Goal: Ask a question

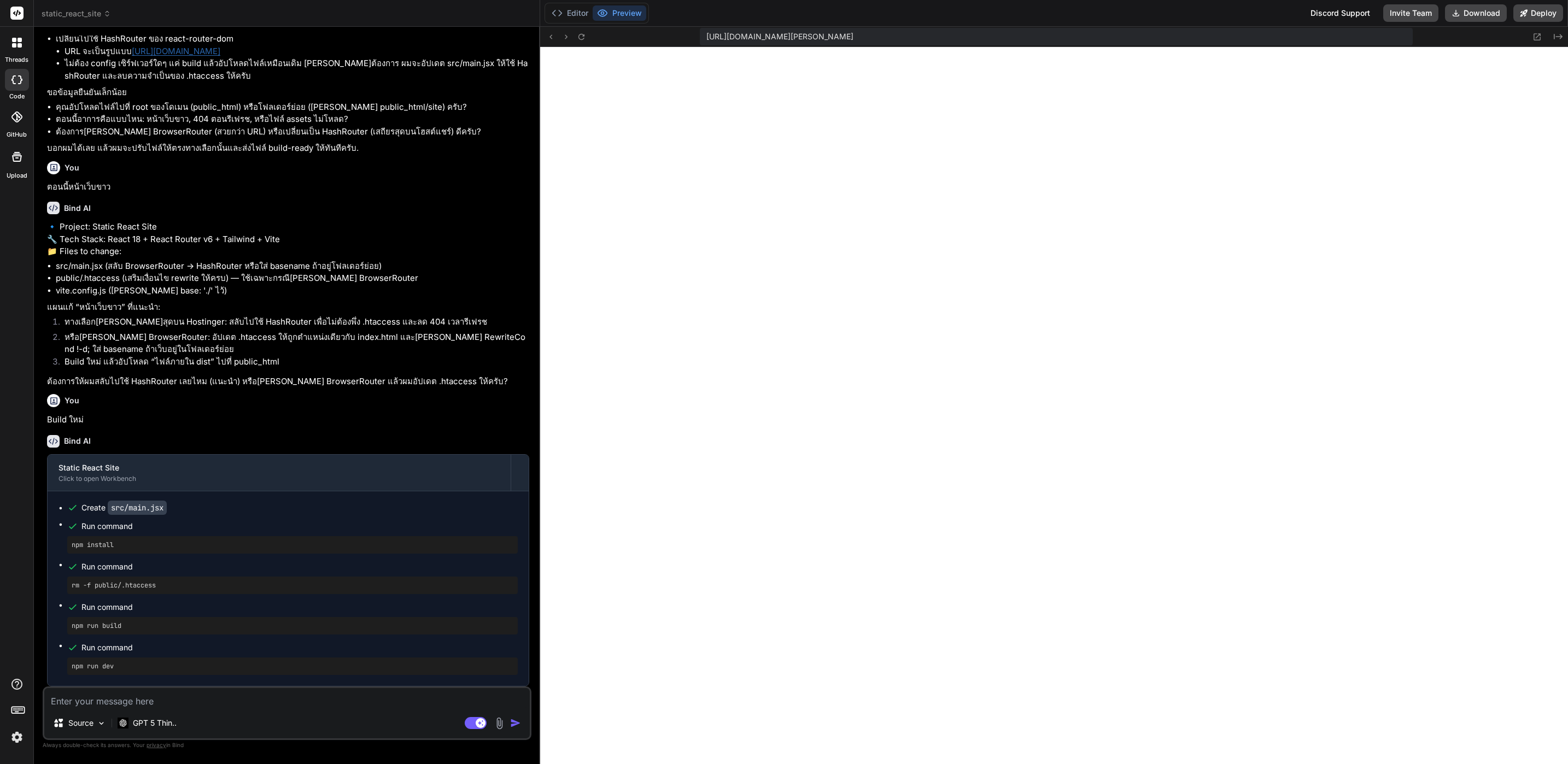
scroll to position [1901, 0]
drag, startPoint x: 48, startPoint y: 379, endPoint x: 202, endPoint y: 384, distance: 154.1
click at [202, 384] on p "ต้องการให้ผมสลับไปใช้ HashRouter เลยไหม (แนะนำ) หรือ[PERSON_NAME] BrowserRouter…" at bounding box center [288, 381] width 482 height 13
copy p "ต้องการให้ผมสลับไปใช้ HashRouter เลยไหม"
click at [281, 696] on textarea at bounding box center [287, 698] width 486 height 20
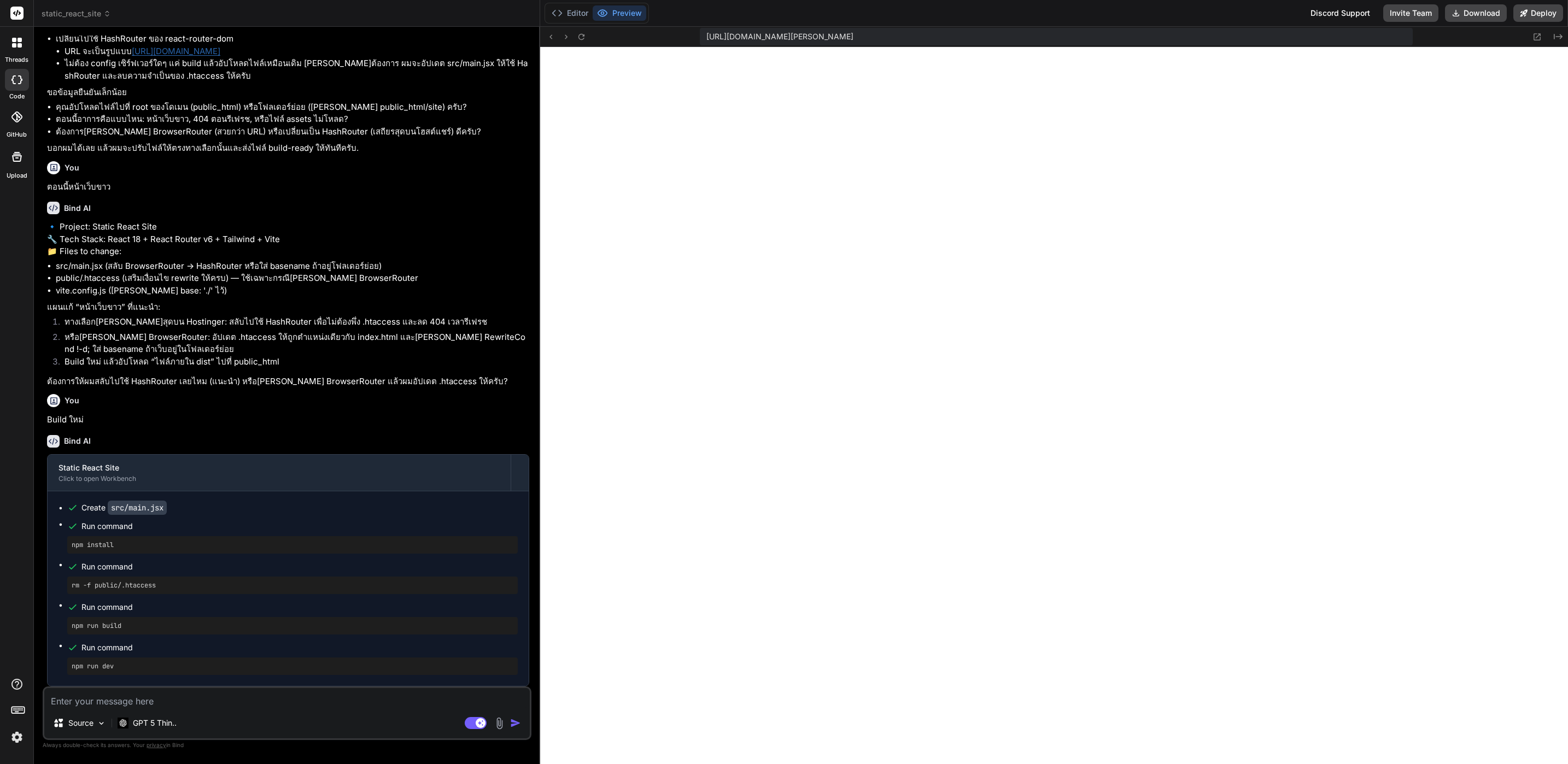
paste textarea "ต้องการให้ผมสลับไปใช้ HashRouter เลยไหม"
type textarea "ต้องการให้ผมสลับไปใช้ HashRouter เลยไหม"
type textarea "x"
drag, startPoint x: 79, startPoint y: 701, endPoint x: 87, endPoint y: 701, distance: 8.0
click at [87, 701] on textarea "ต้องการให้ผมสลับไปใช้ HashRouter เลยไหม" at bounding box center [287, 698] width 486 height 20
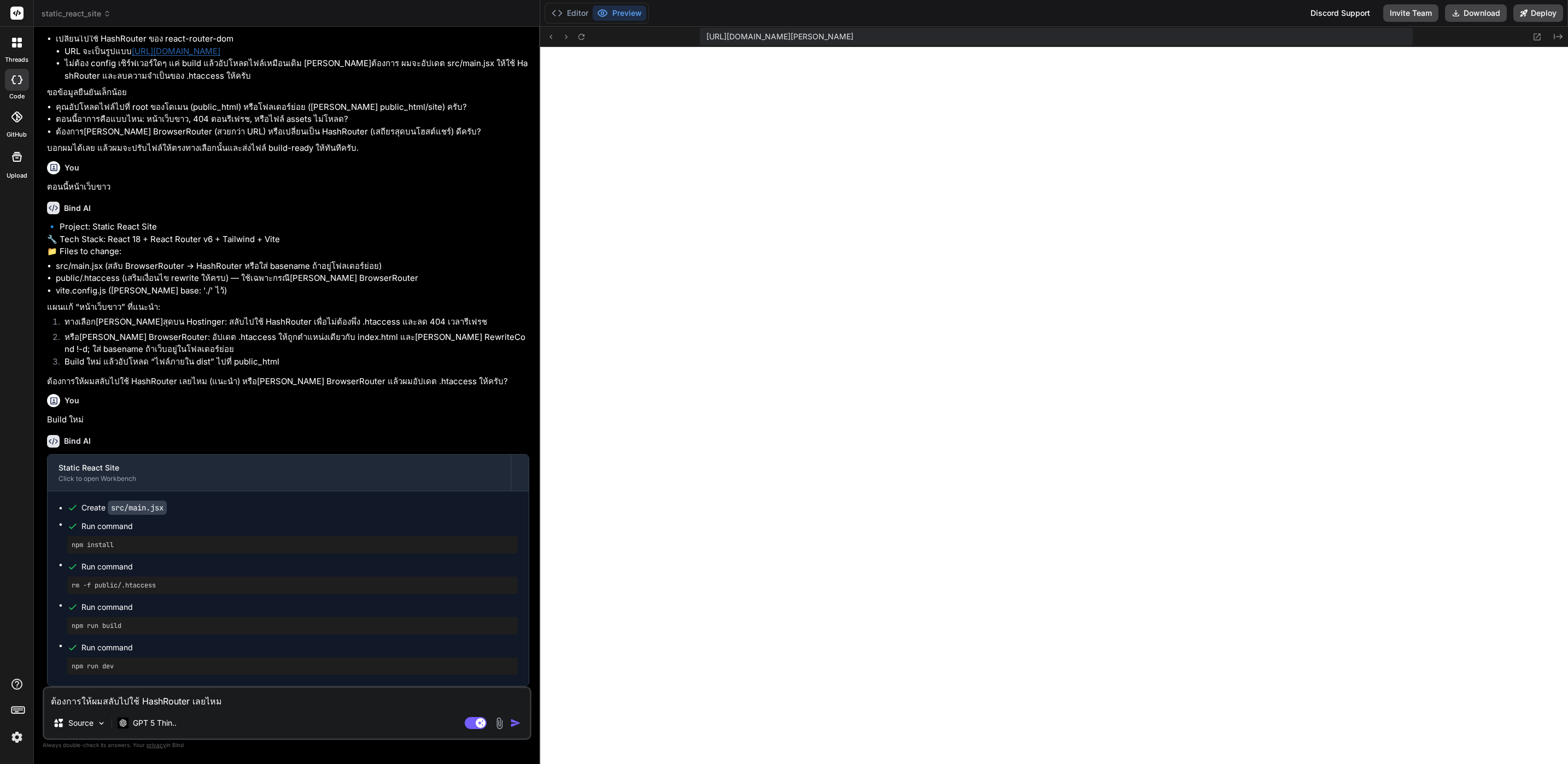
click at [99, 697] on textarea "ต้องการให้ผมสลับไปใช้ HashRouter เลยไหม" at bounding box center [287, 698] width 486 height 20
type textarea "ต้องการให้ผสลับไปใช้ HashRouter เลยไหม"
type textarea "x"
type textarea "ต้องการให้สลับไปใช้ HashRouter เลยไหม"
type textarea "x"
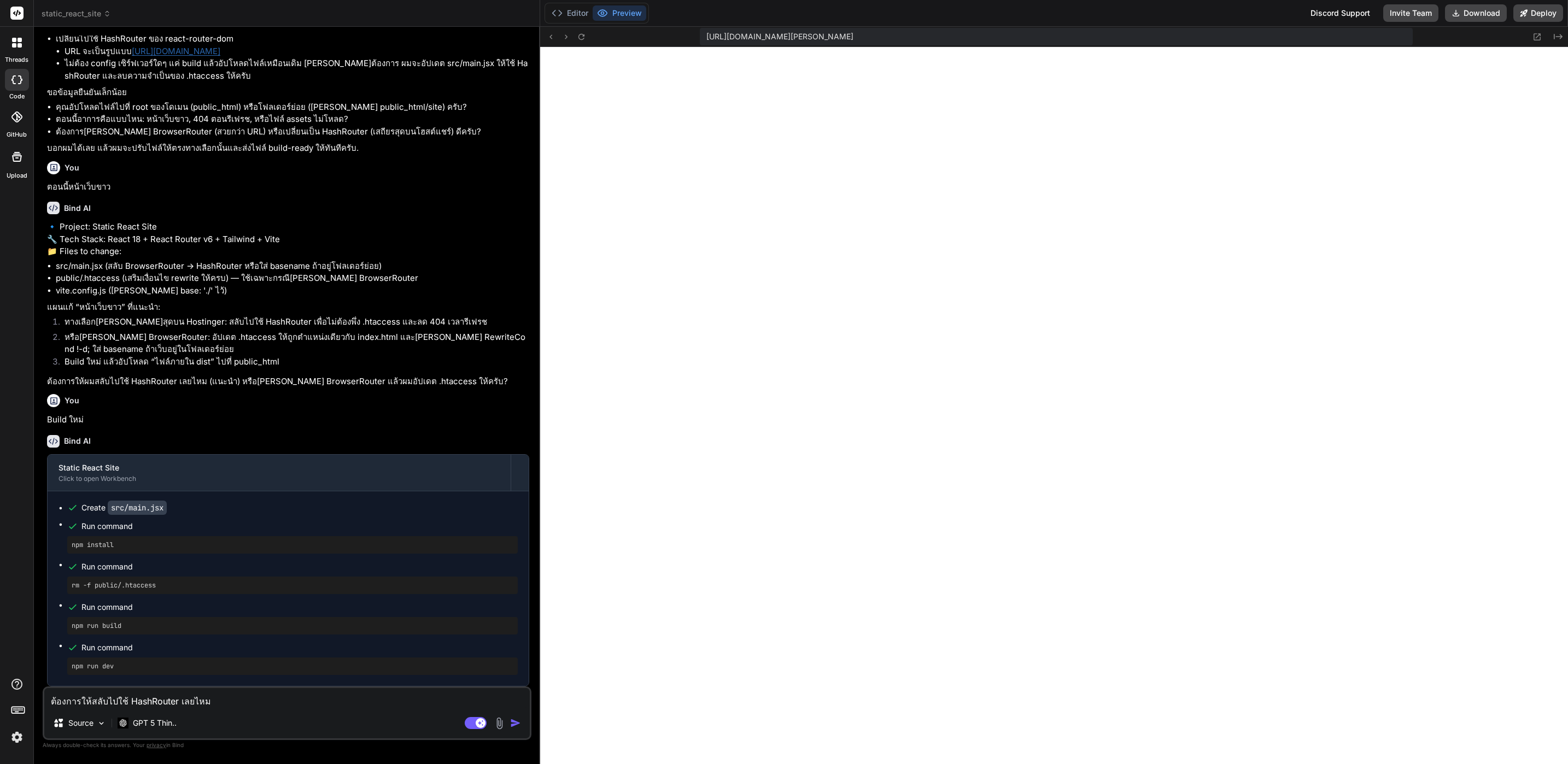
type textarea "ต้องการให้สลับไปใช้ HashRouter เลยไห"
type textarea "x"
type textarea "ต้องการให้สลับไปใช้ HashRouter เลยไ"
type textarea "x"
type textarea "ต้องการให้สลับไปใช้ HashRouter เลย"
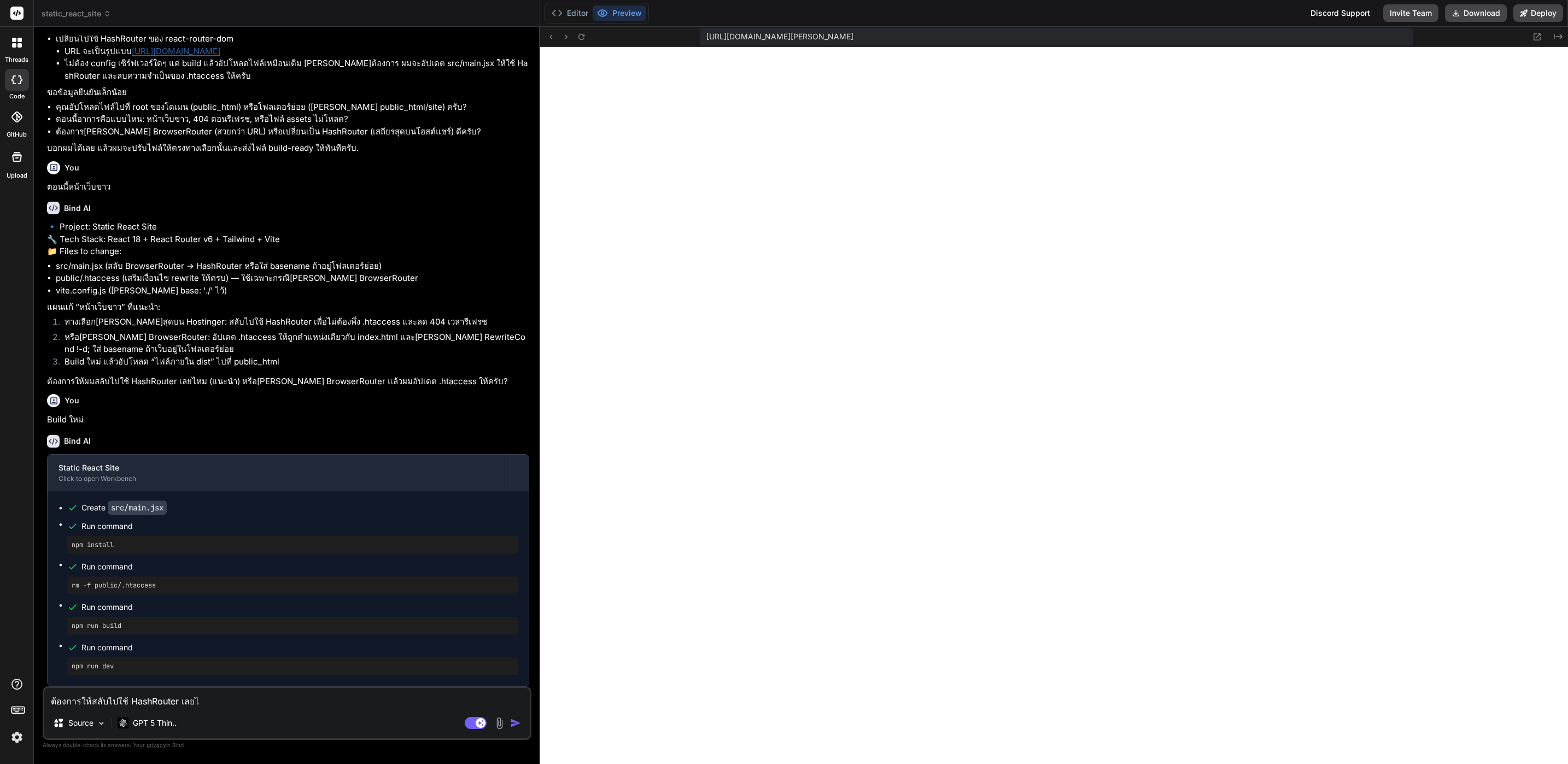
type textarea "x"
type textarea "ต้องการให้สลับไปใช้ HashRouter เล"
type textarea "x"
type textarea "ต้องการให้สลับไปใช้ HashRouter เลย"
type textarea "x"
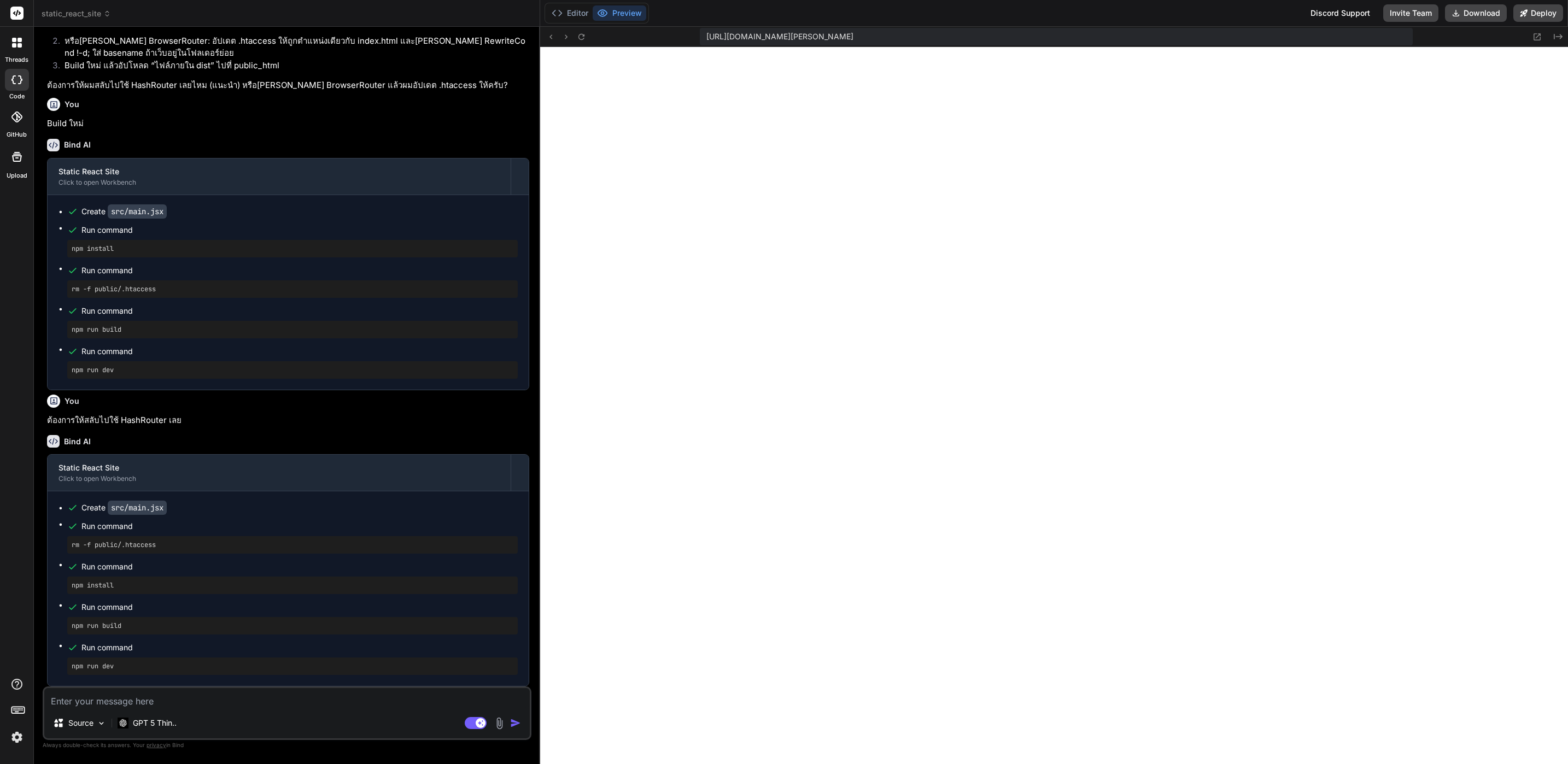
scroll to position [2198, 0]
click at [1468, 13] on button "Download" at bounding box center [1476, 13] width 62 height 18
type textarea "x"
click at [206, 697] on textarea at bounding box center [287, 698] width 486 height 20
type textarea "ย"
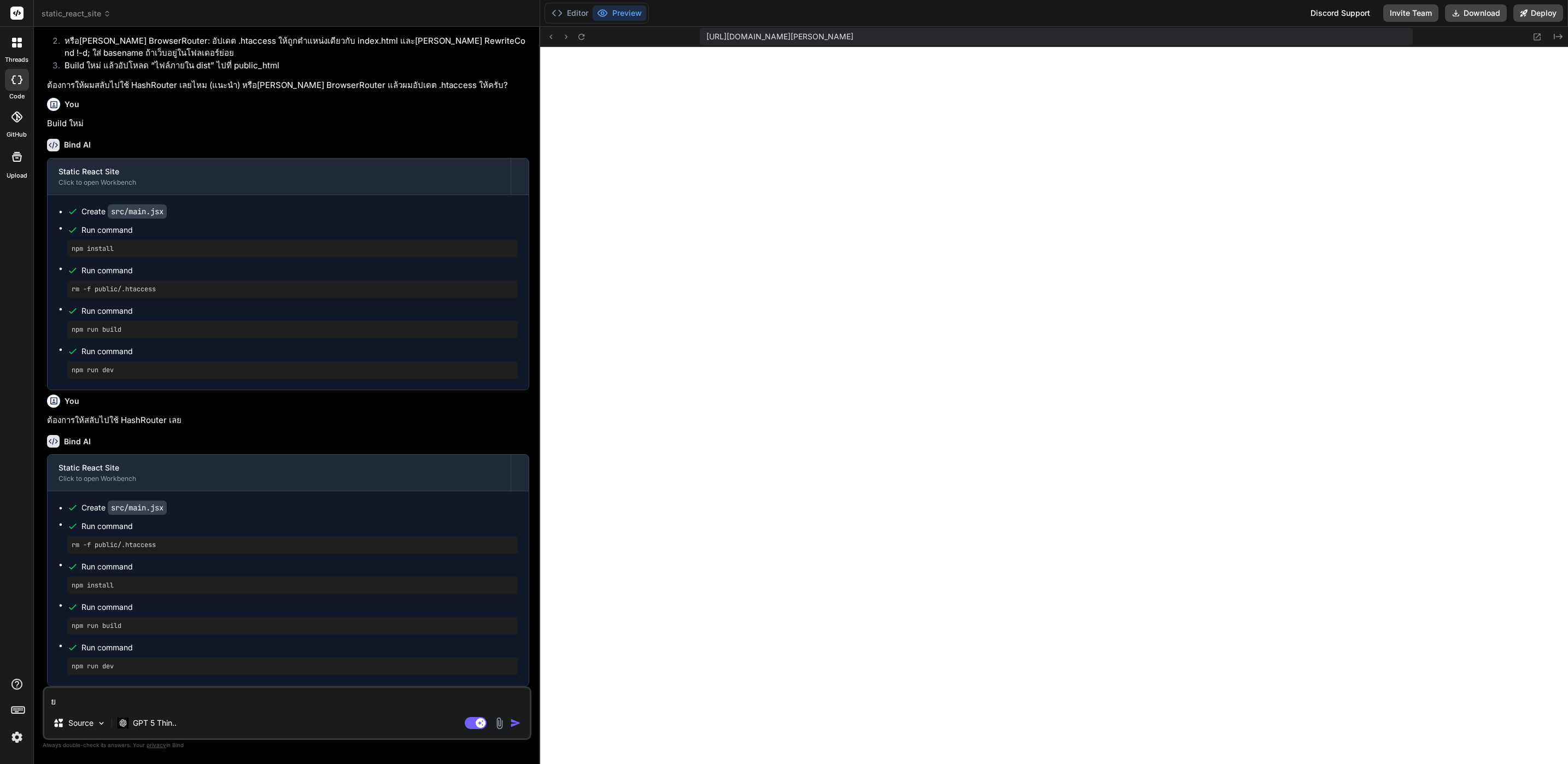
type textarea "x"
type textarea "ยั"
type textarea "x"
type textarea "ยัง"
type textarea "x"
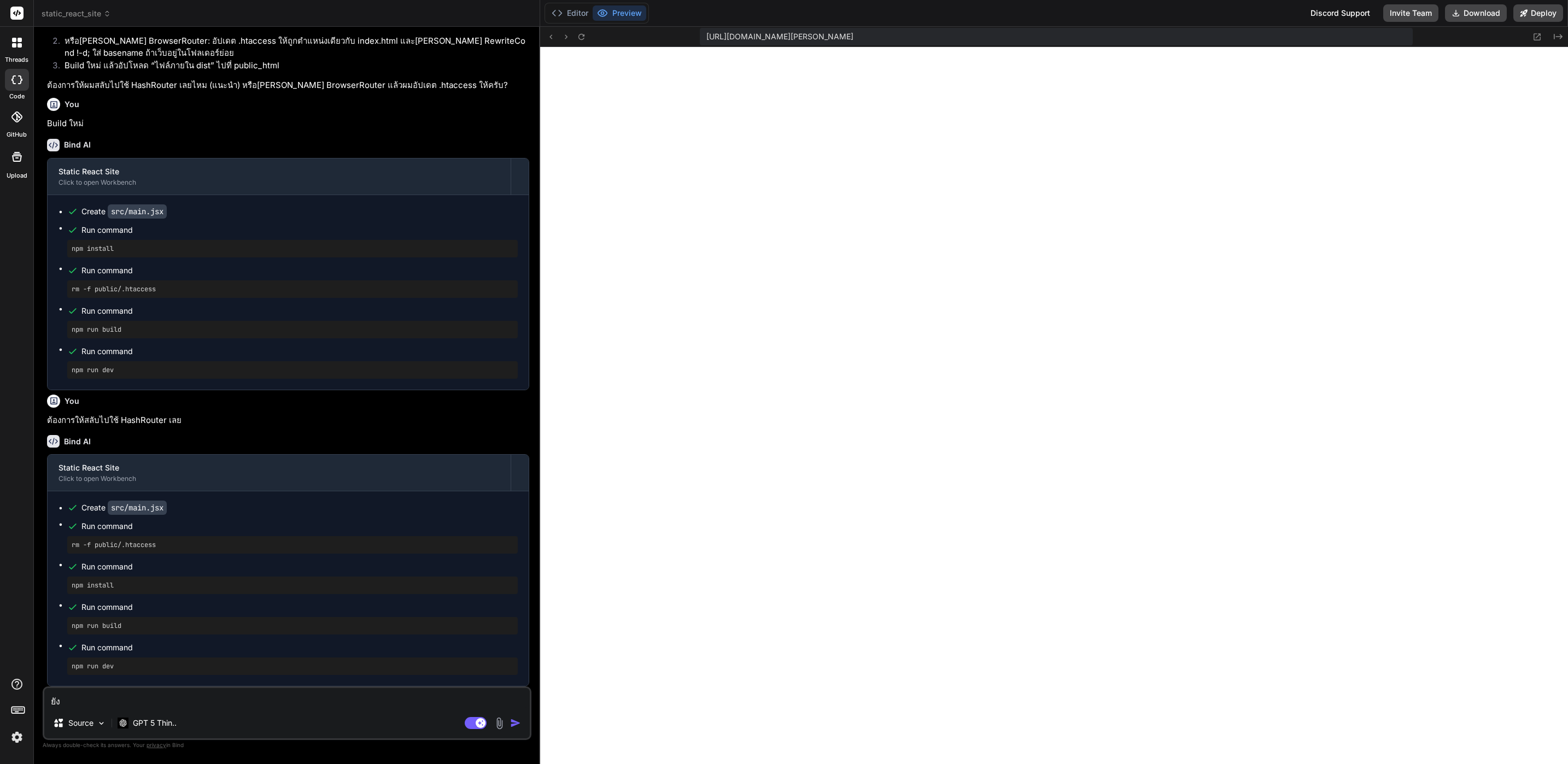
type textarea "ยังร"
type textarea "x"
type textarea "ยังรั"
type textarea "x"
type textarea "ยังรัน"
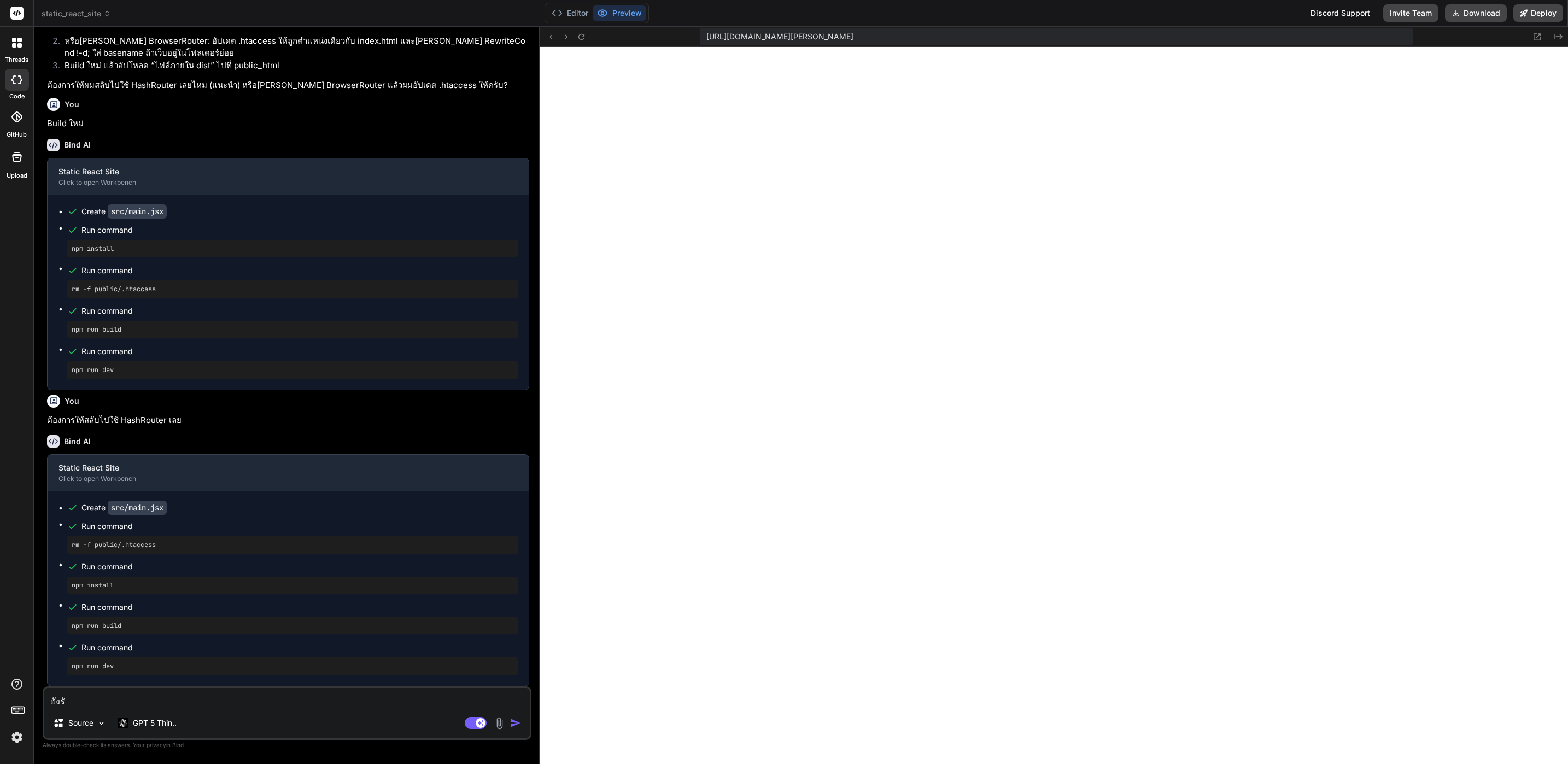
type textarea "x"
type textarea "ยังรันก"
type textarea "x"
type textarea "ยังรันกห"
type textarea "x"
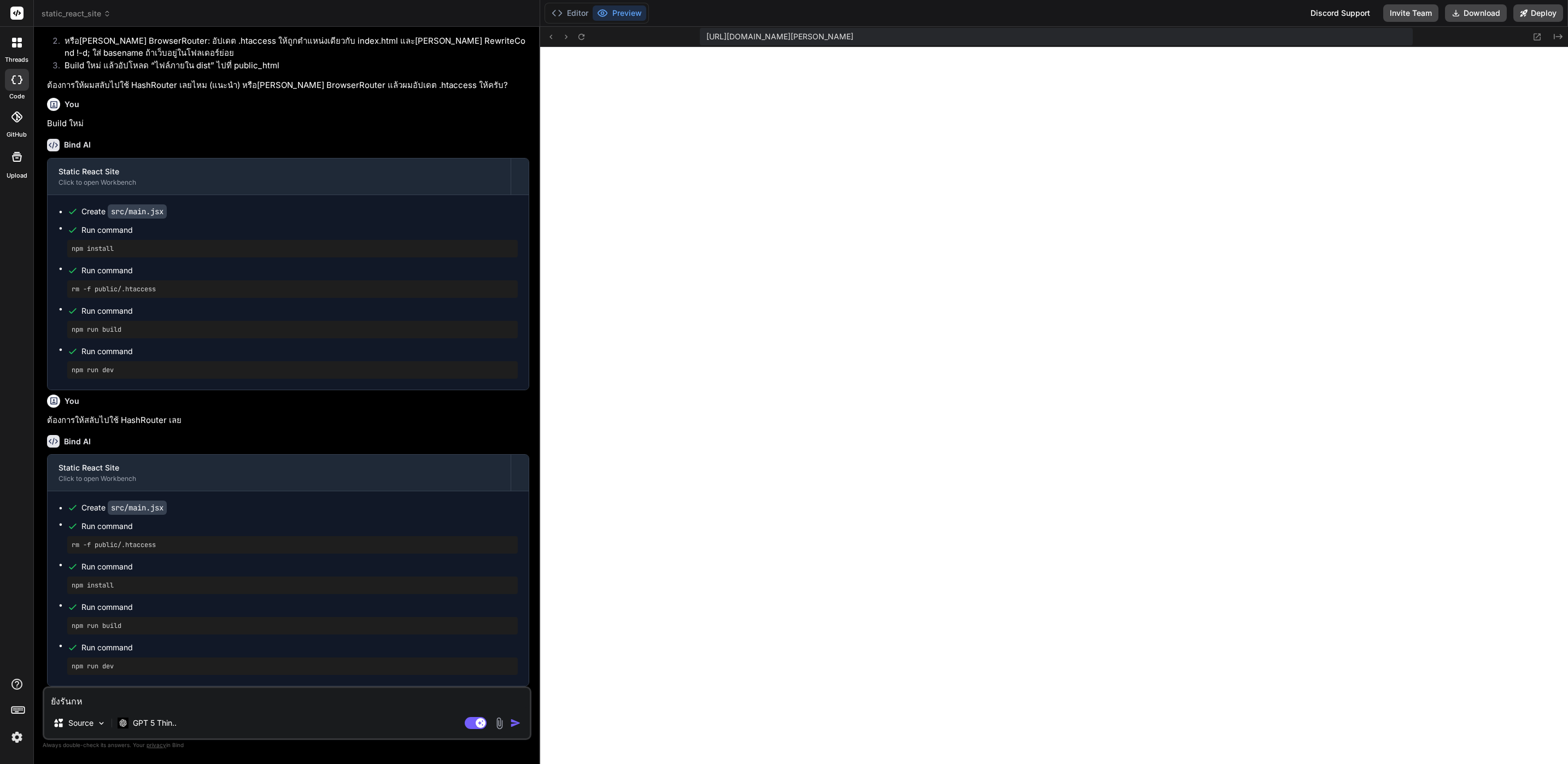
type textarea "ยังรันก"
type textarea "x"
type textarea "ยังรัน"
type textarea "x"
type textarea "ยังรันห"
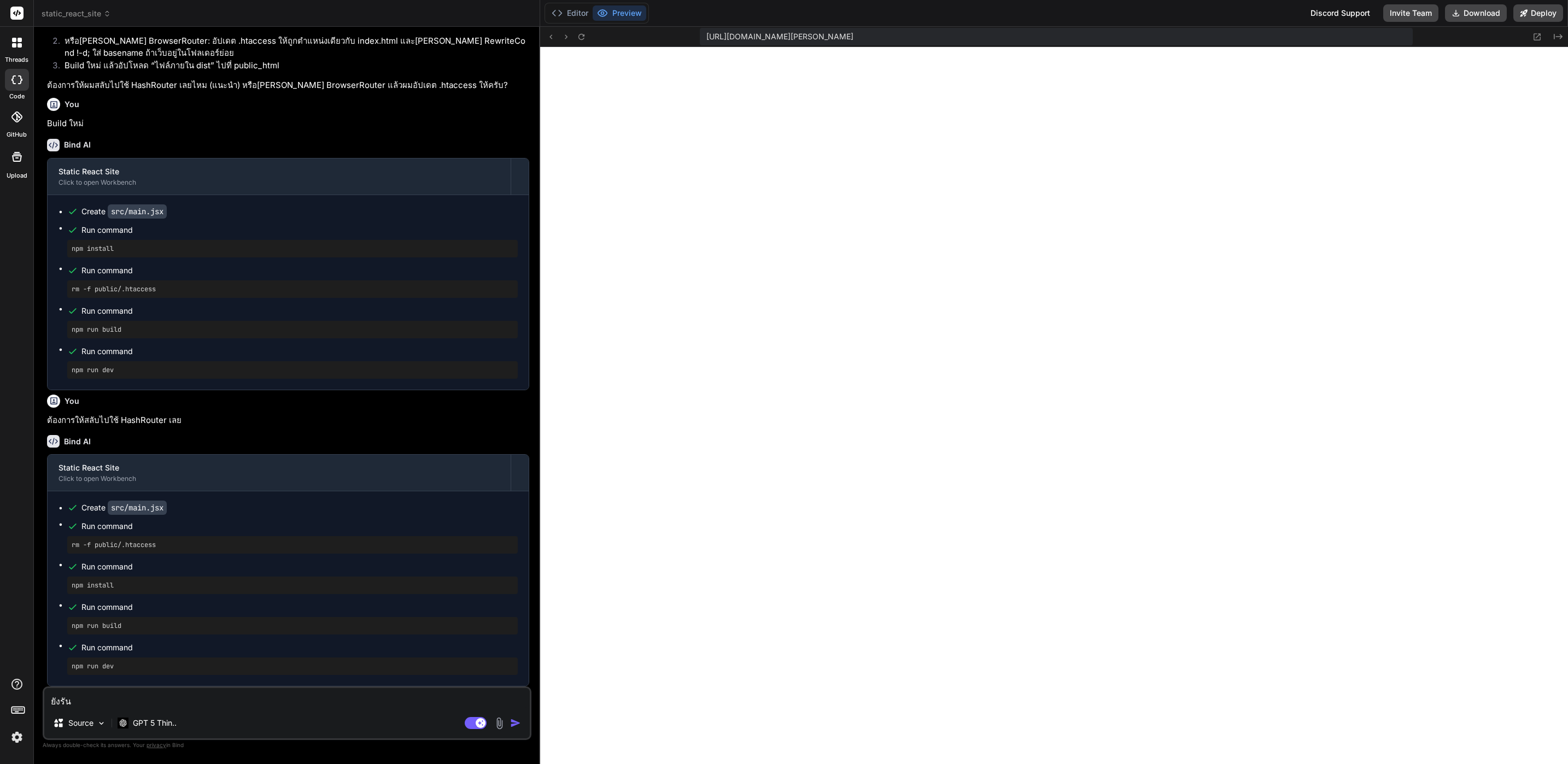
type textarea "x"
type textarea "ยังรันหน"
type textarea "x"
type textarea "ยังรันหน้"
type textarea "x"
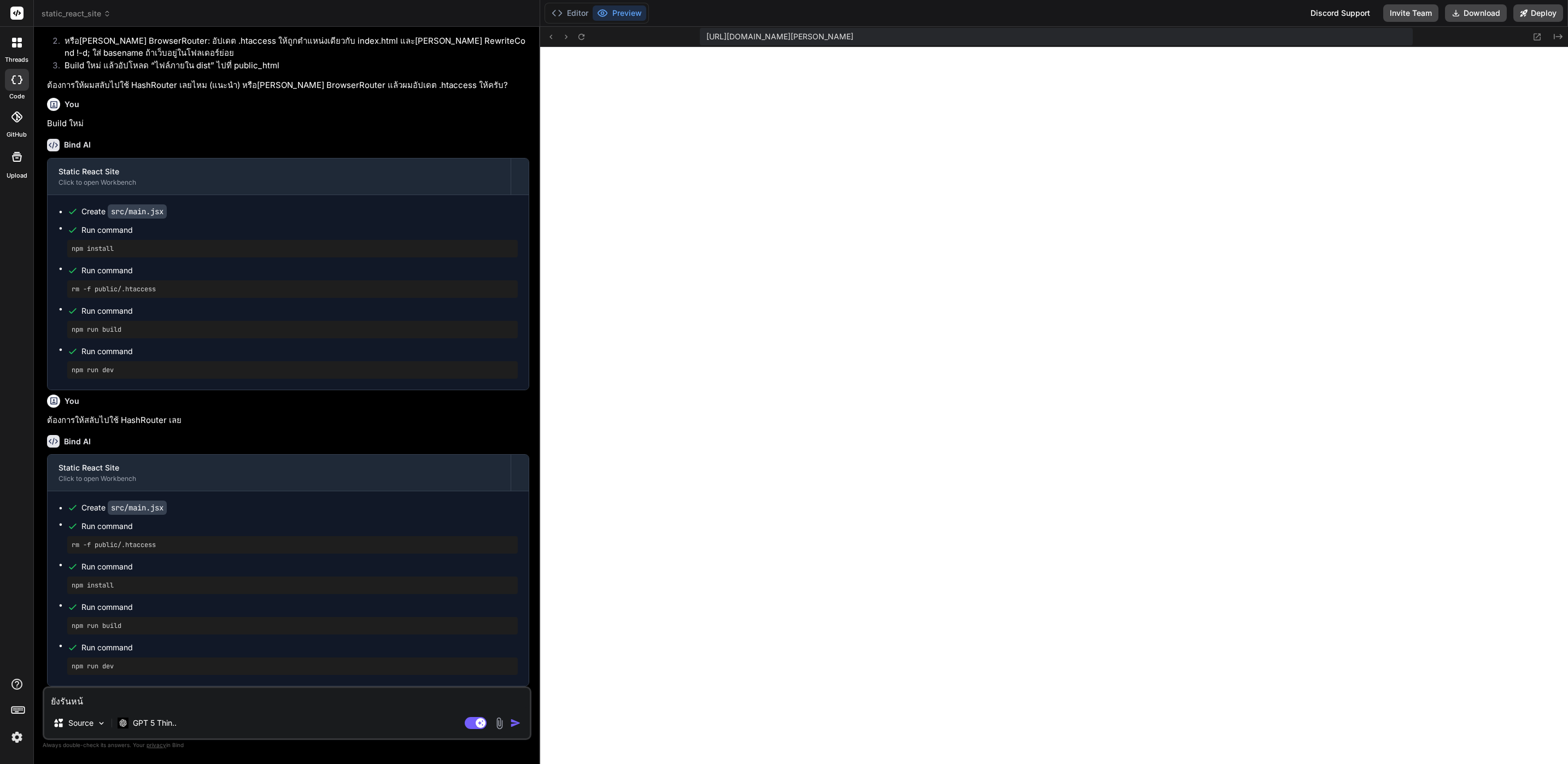
type textarea "ยังรันหน้า"
type textarea "x"
type textarea "ยังรันหน้าเ"
type textarea "x"
type textarea "ยังรันหน้าเว"
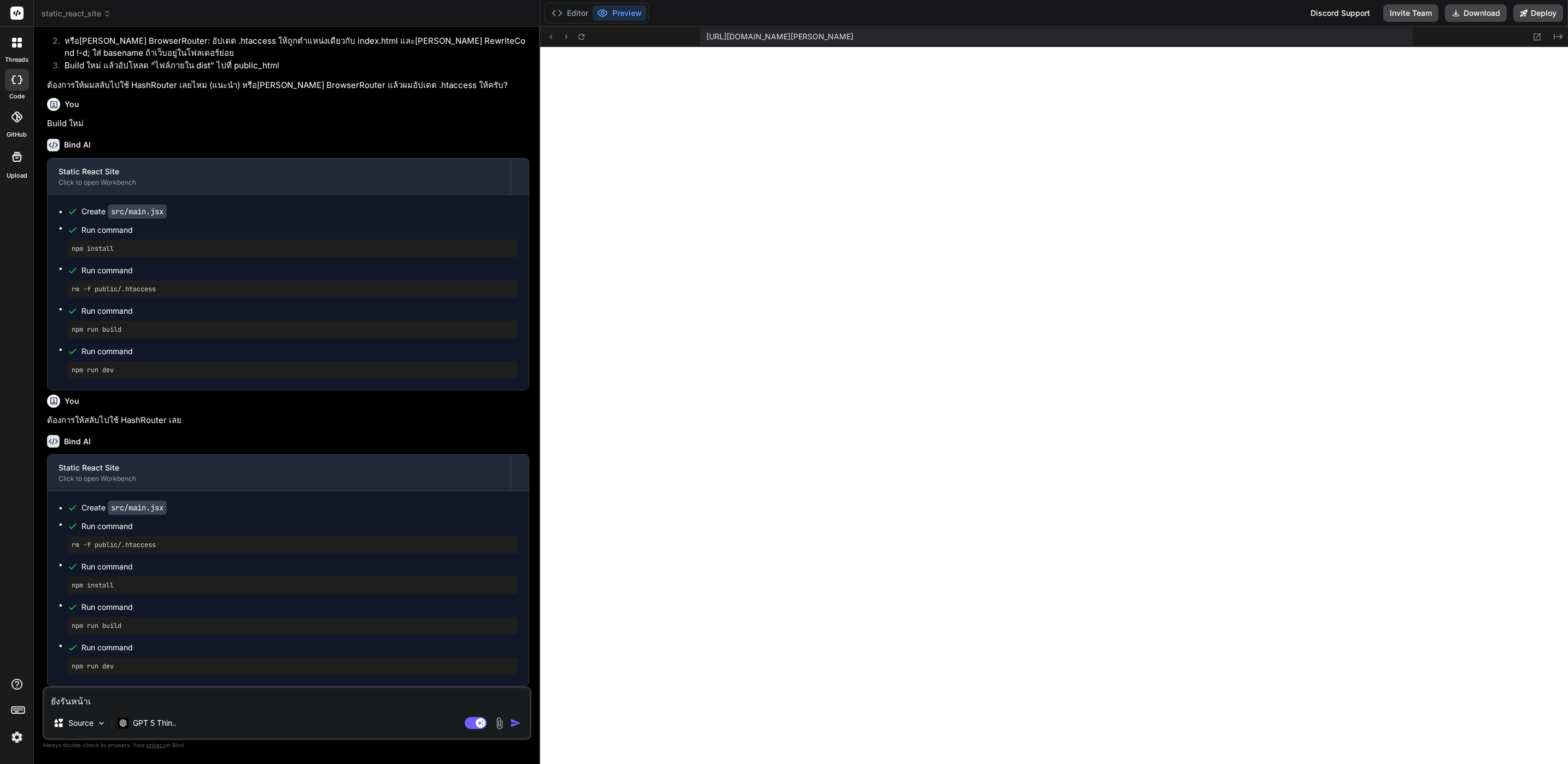
type textarea "x"
type textarea "ยังรันหน้าเว็"
type textarea "x"
type textarea "ยังรันหน้าเว็บ"
type textarea "x"
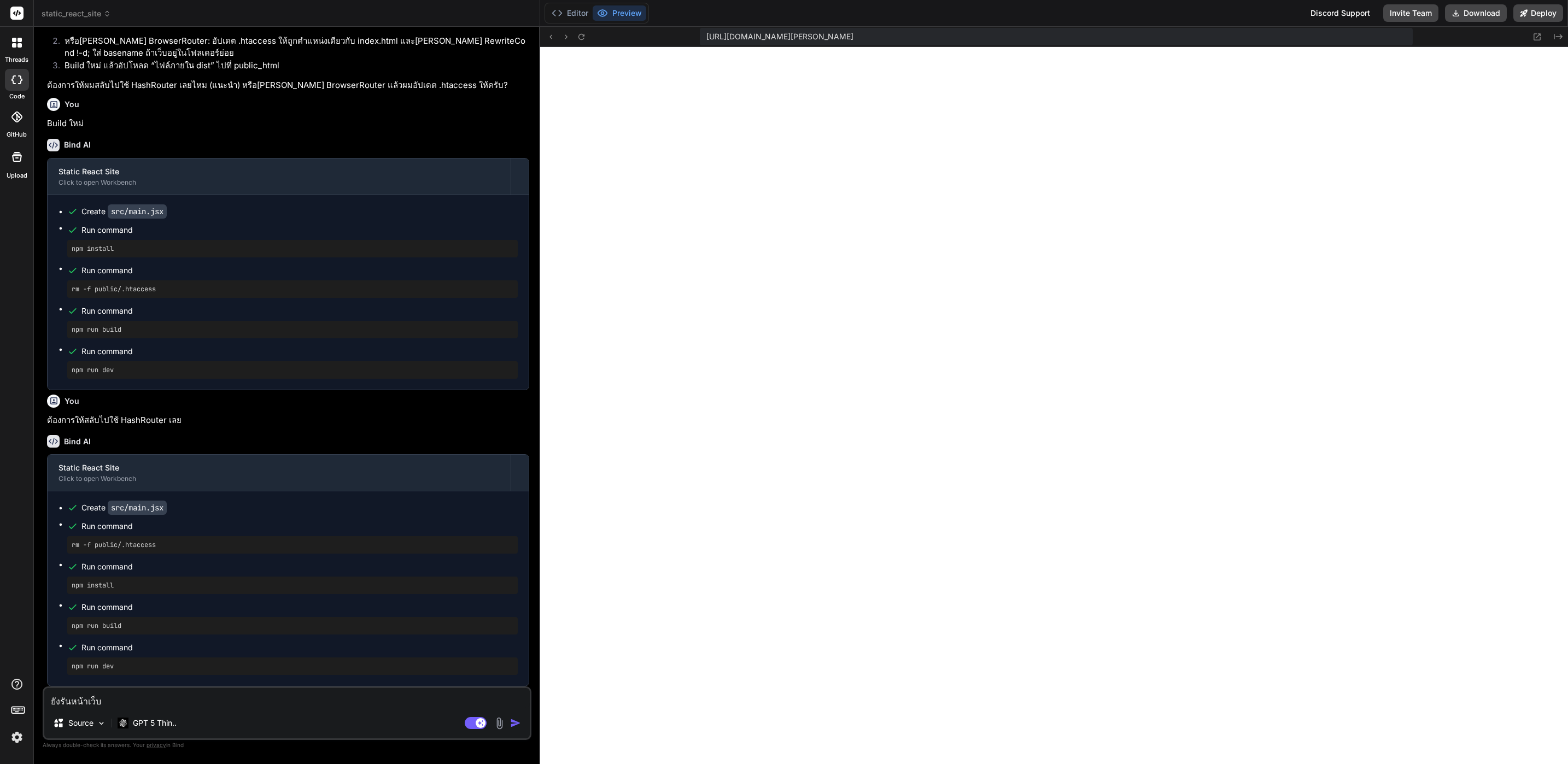
type textarea "ยังรันหน้าเว็บแ"
type textarea "x"
type textarea "ยังรันหน้าเว็บแล"
type textarea "x"
type textarea "ยังรันหน้าเว็บแล้"
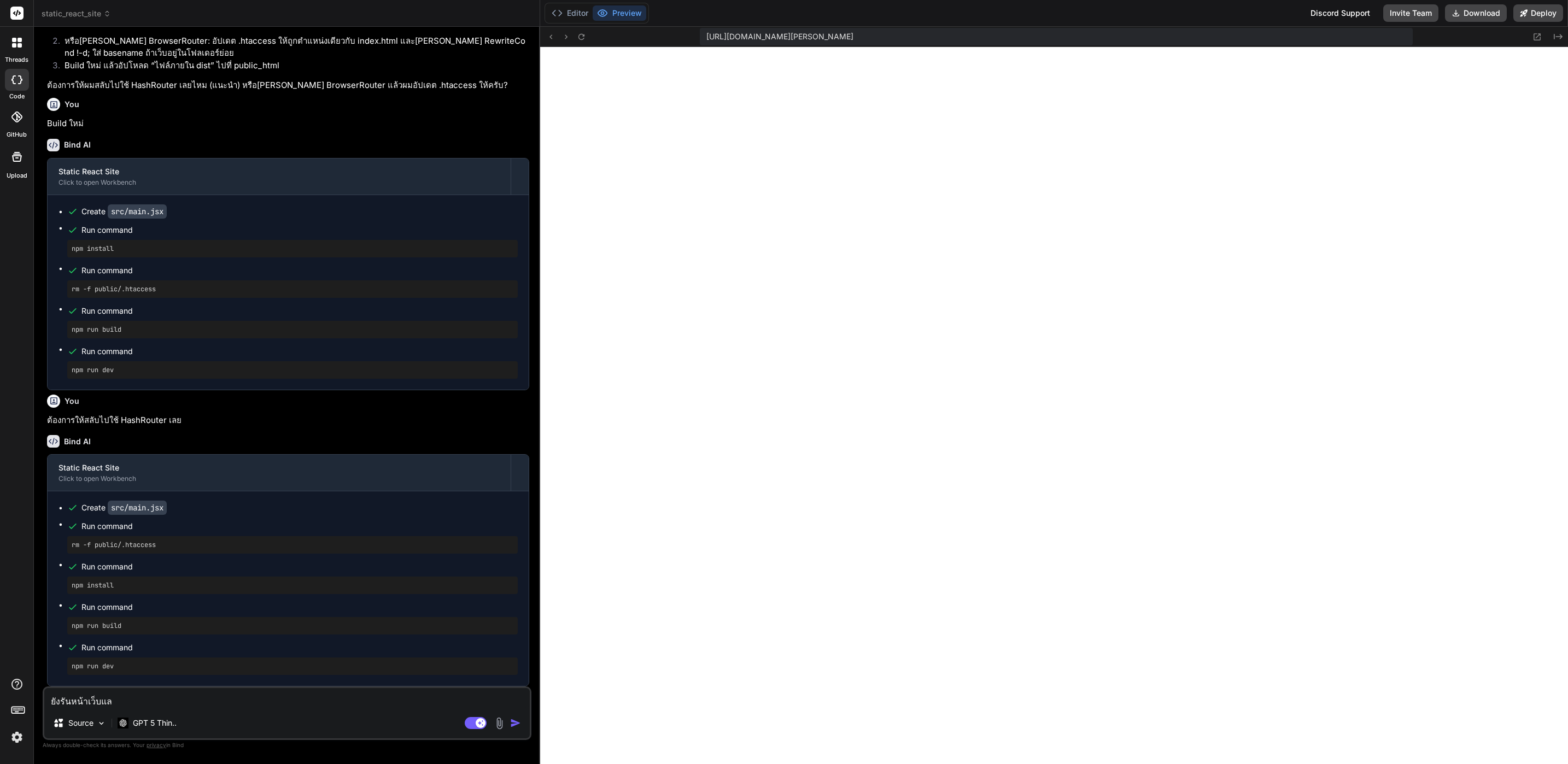
type textarea "x"
type textarea "ยังรันหน้าเว็บแล้ว"
type textarea "x"
type textarea "ยังรันหน้าเว็บแล้วด"
type textarea "x"
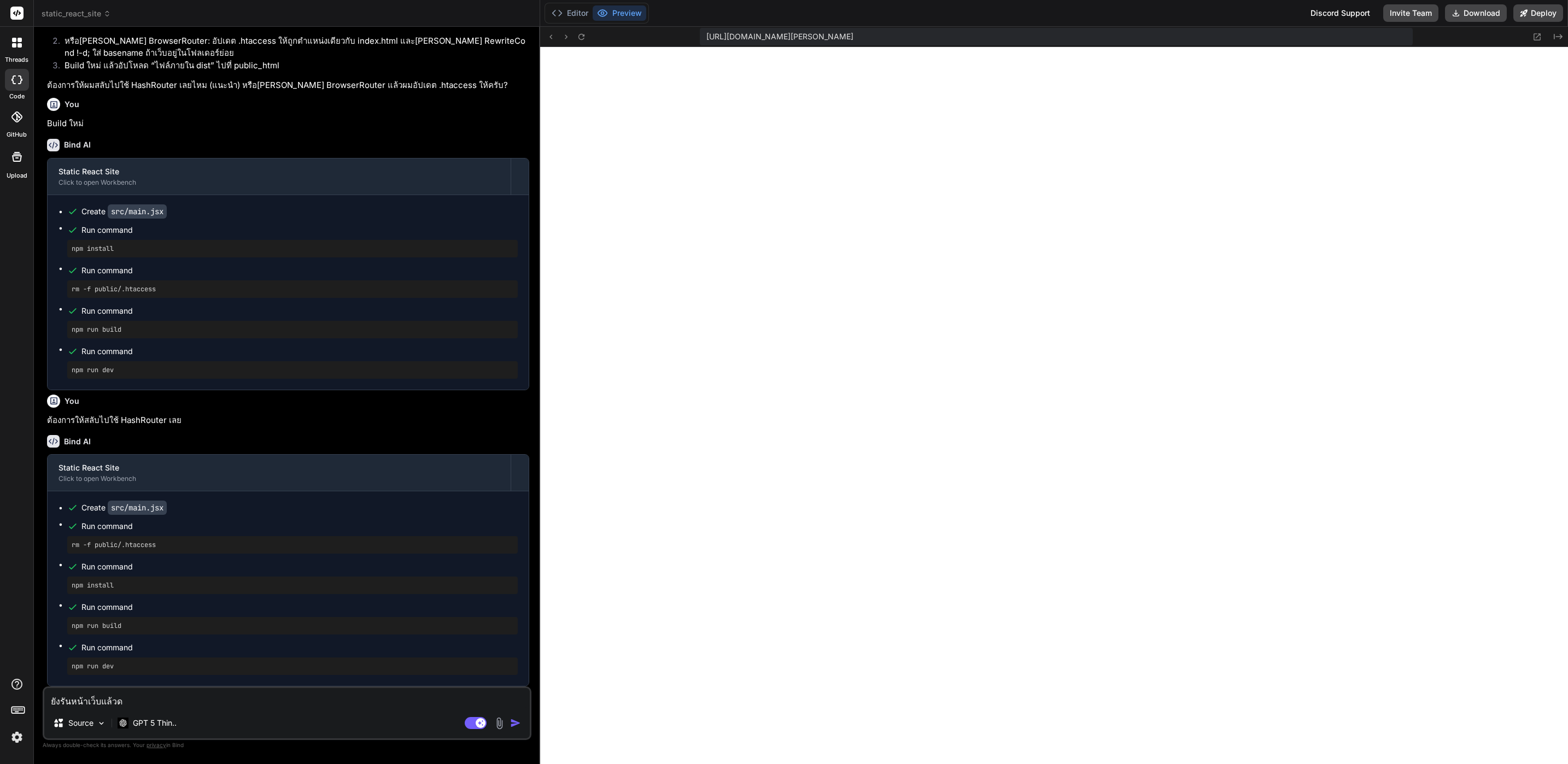
type textarea "ยังรันหน้าเว็บแล้ว"
type textarea "x"
type textarea "ยังรันหน้าเว็บแล้วเ"
type textarea "x"
type textarea "ยังรันหน้าเว็บแล้วเป"
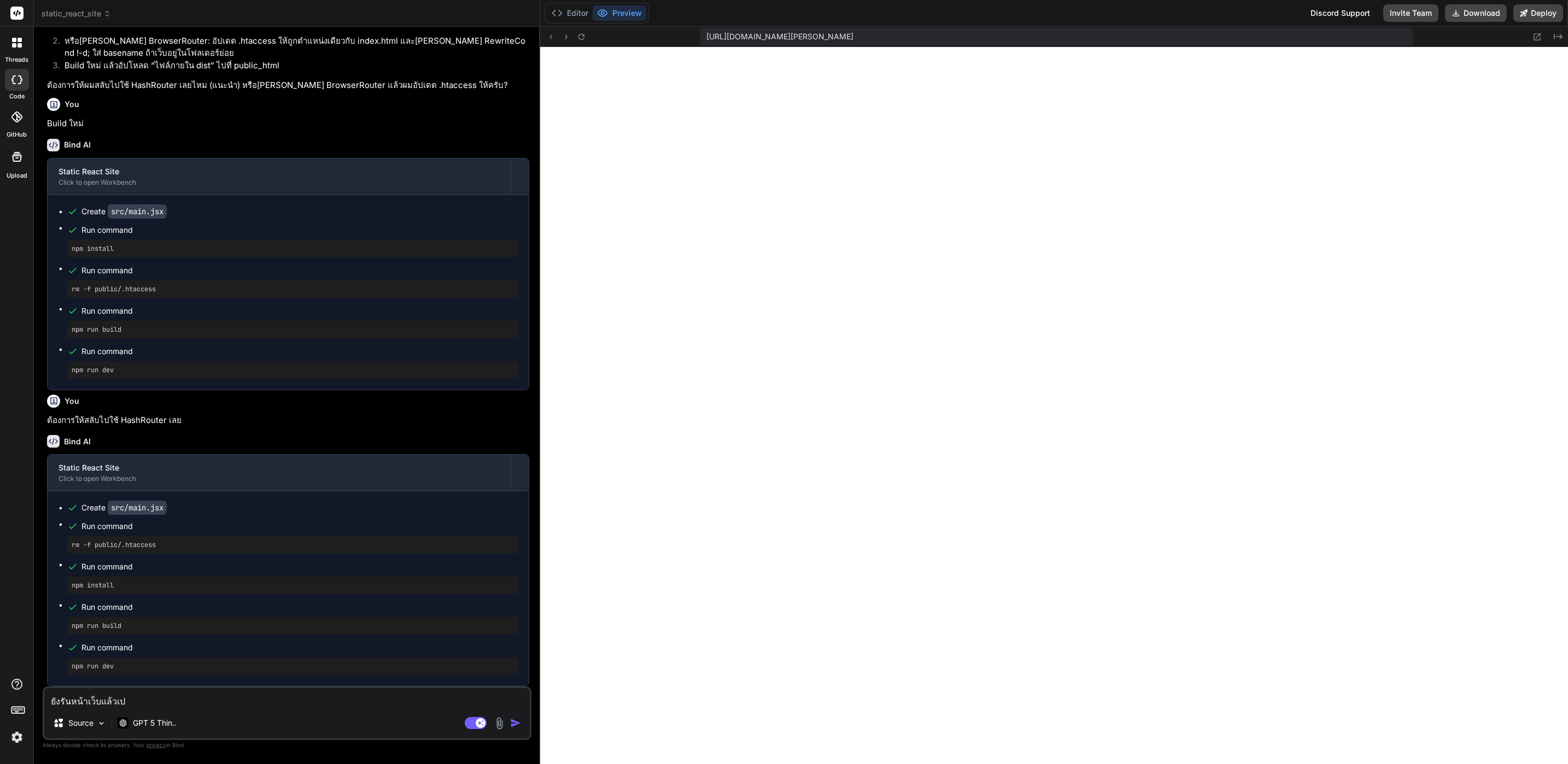
type textarea "x"
type textarea "ยังรันหน้าเว็บแล้วเป้"
type textarea "x"
type textarea "ยังรันหน้าเว็บแล้วเป"
type textarea "x"
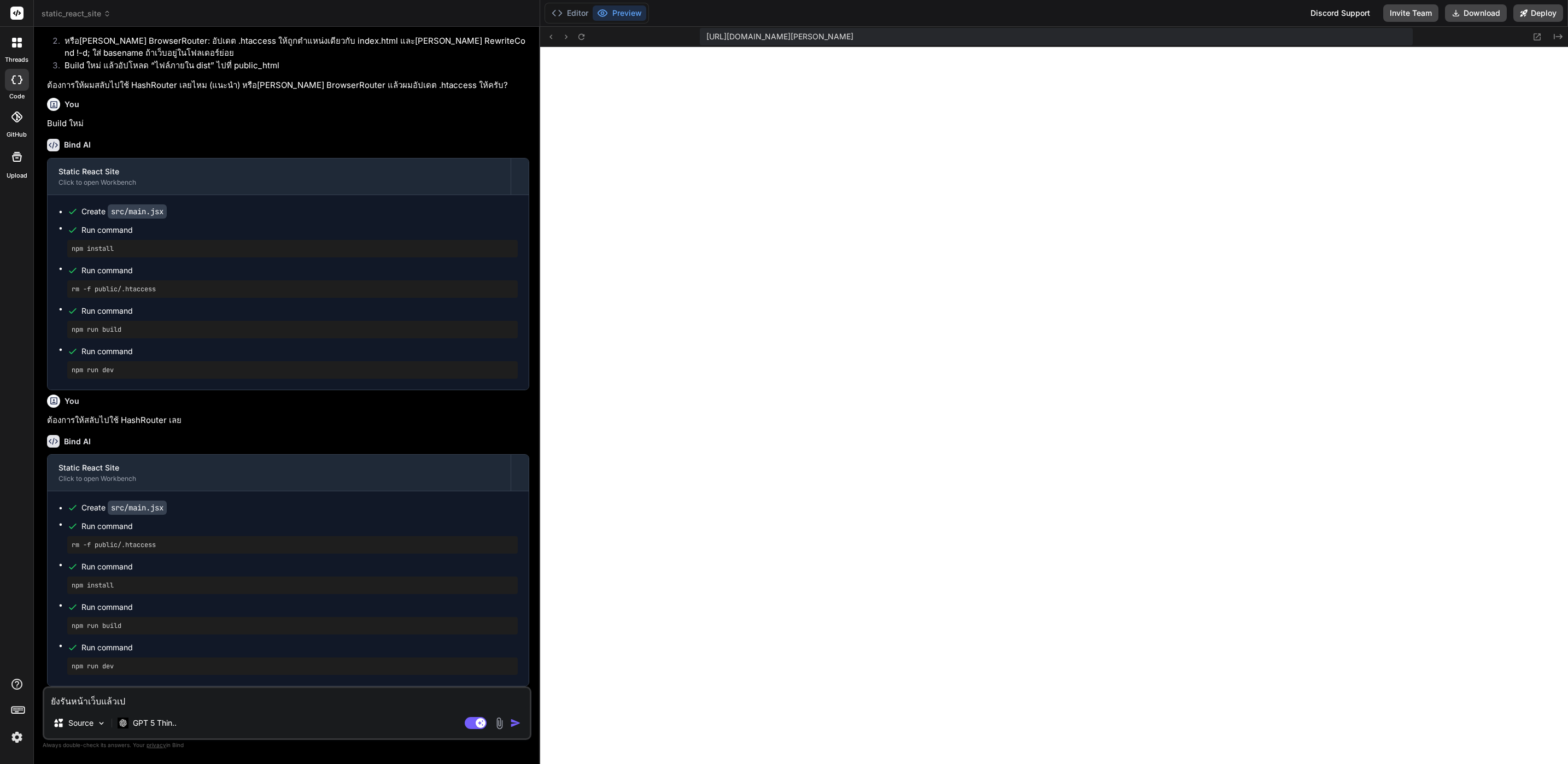
type textarea "ยังรันหน้าเว็บแล้วเป็"
type textarea "x"
type textarea "ยังรันหน้าเว็บแล้วเป็น"
type textarea "x"
type textarea "ยังรันหน้าเว็บแล้วเป็นส"
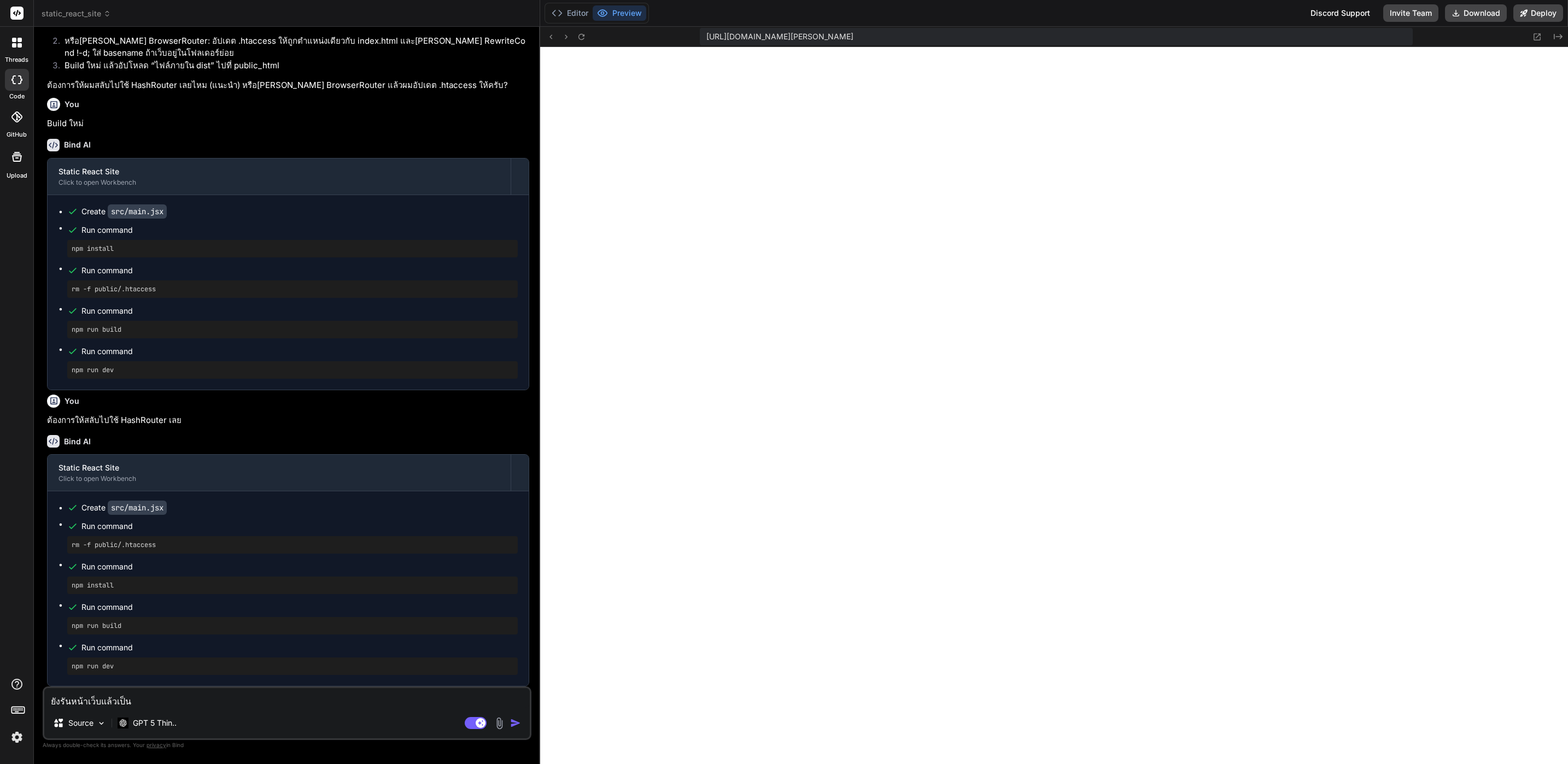
type textarea "x"
type textarea "ยังรันหน้าเว็บแล้วเป็นสี"
type textarea "x"
type textarea "ยังรันหน้าเว็บแล้วเป็นสีข"
type textarea "x"
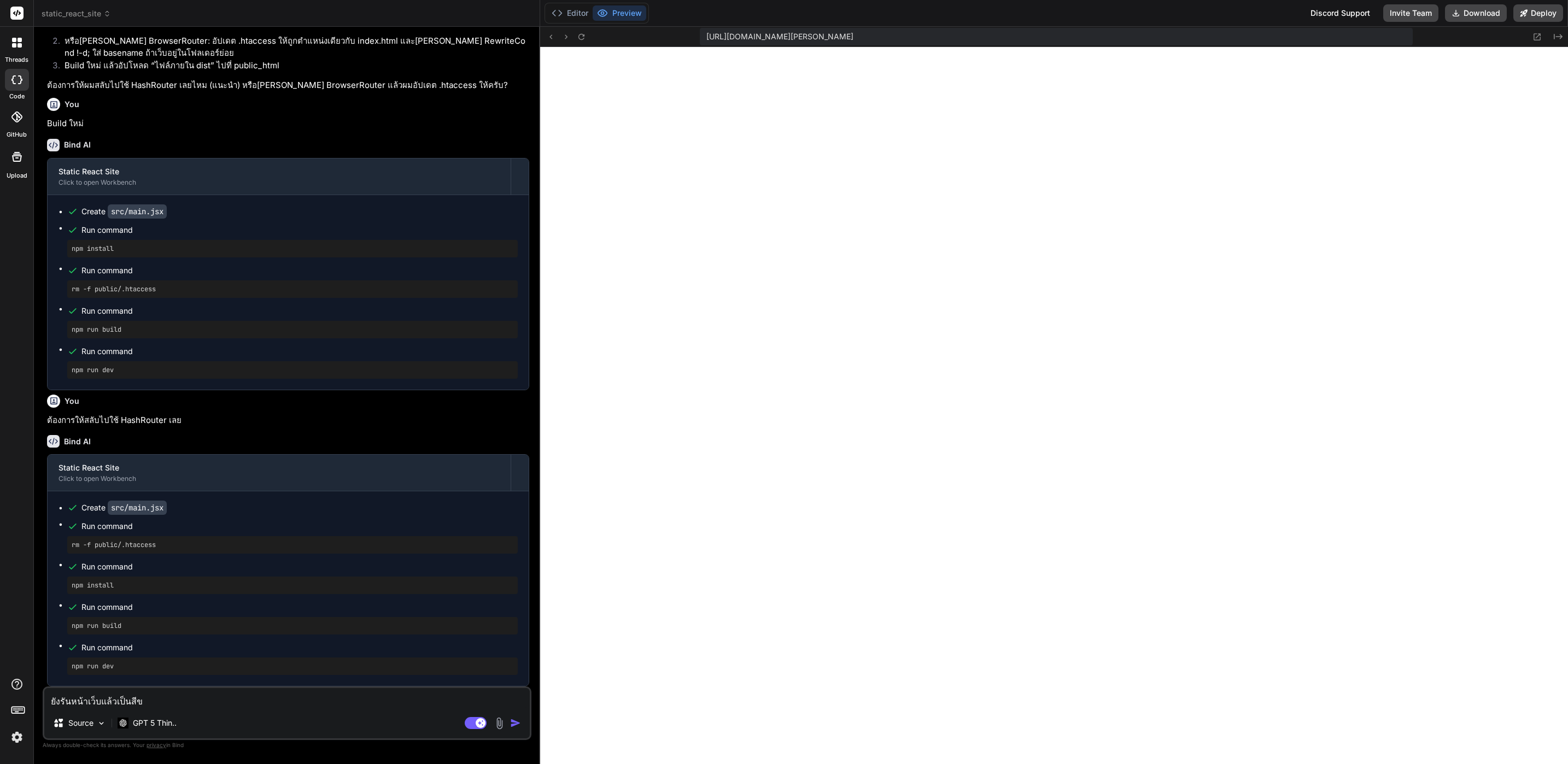
type textarea "ยังรันหน้าเว็บแล้วเป็นสีขา"
type textarea "x"
type textarea "ยังรันหน้าเว็บแล้วเป็นสีขาว"
type textarea "x"
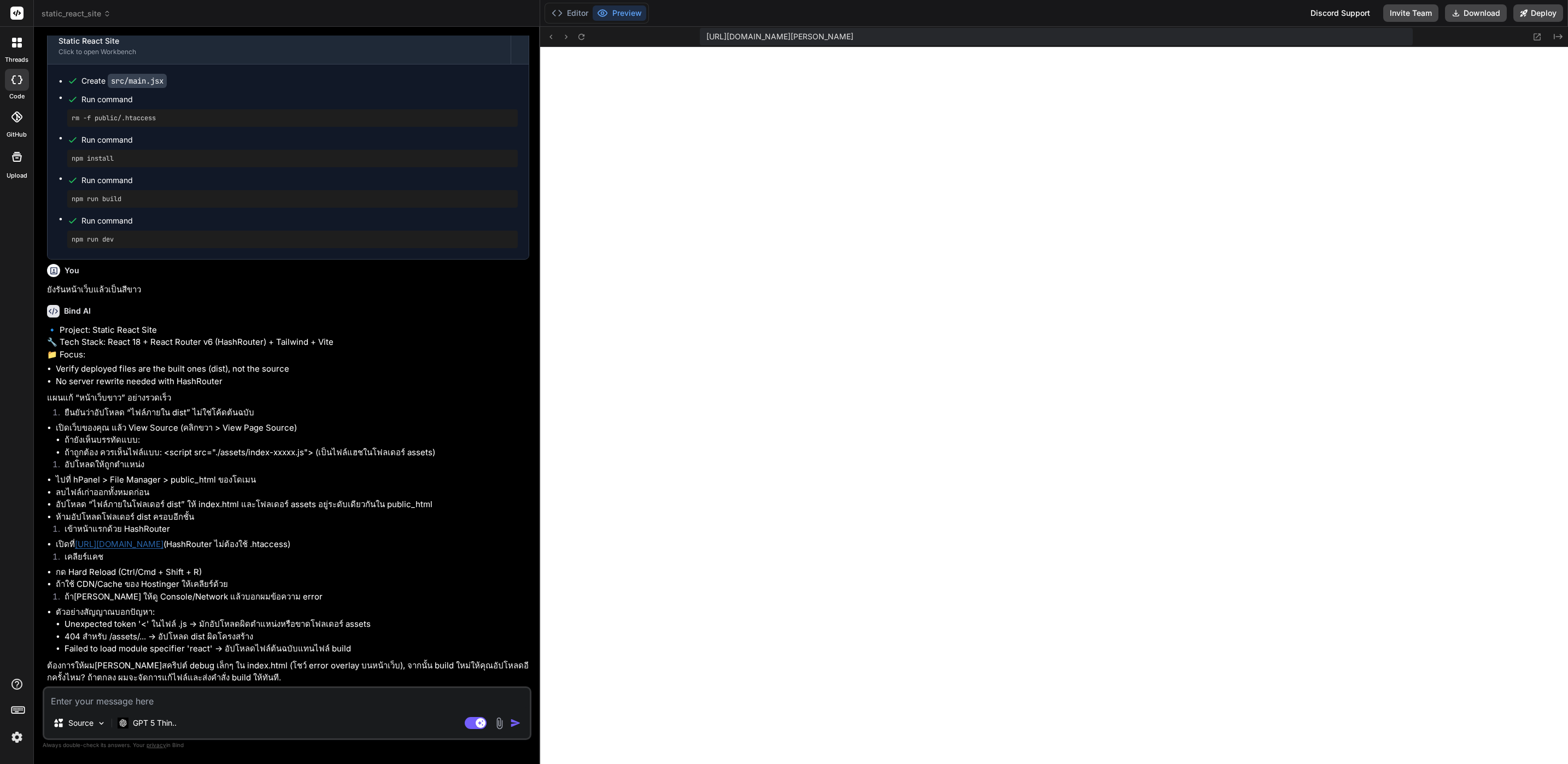
scroll to position [2649, 0]
click at [500, 724] on img at bounding box center [499, 723] width 13 height 13
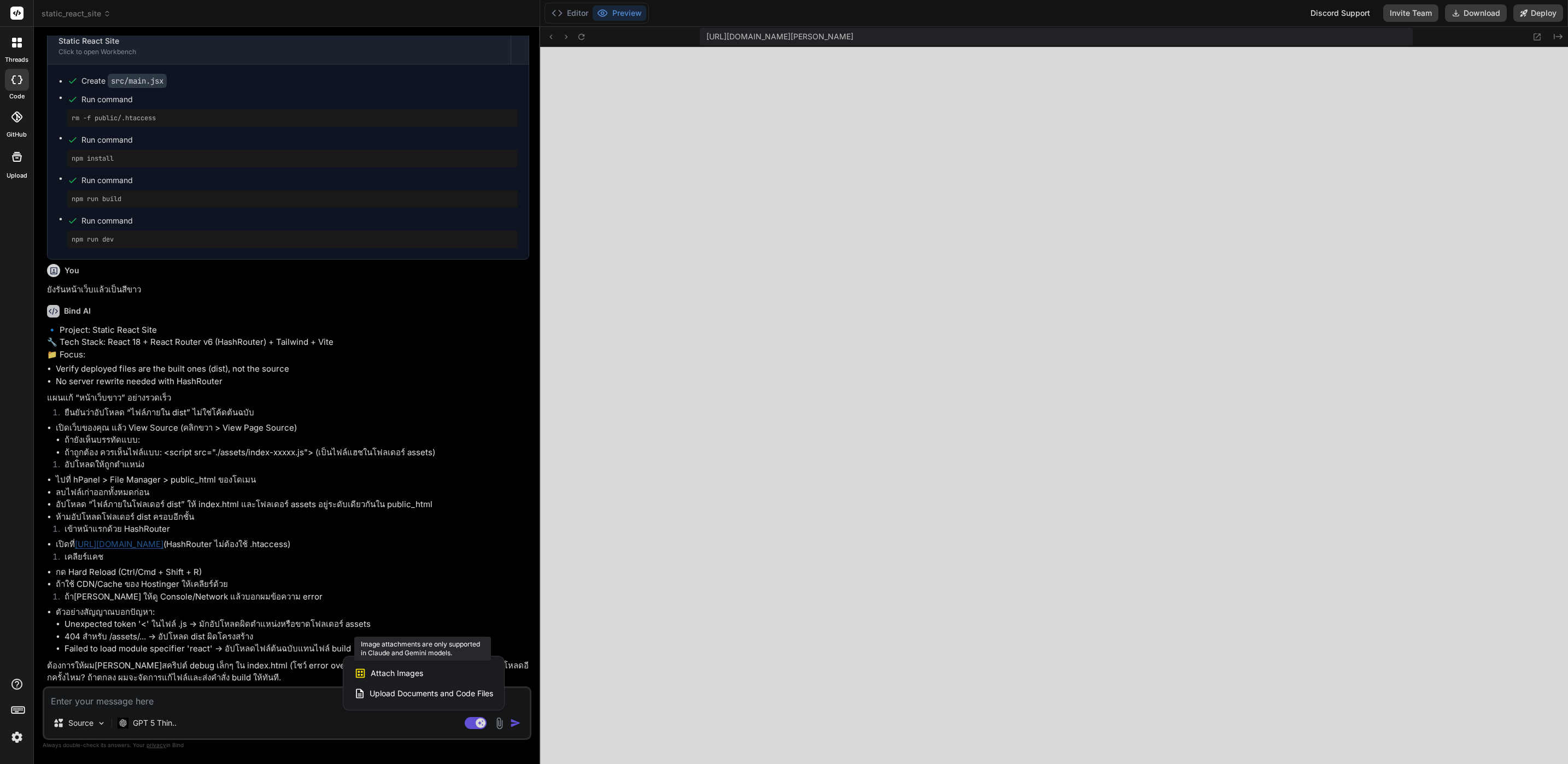
click at [444, 677] on div "Attach Images Image attachments are only supported in Claude and Gemini models." at bounding box center [424, 674] width 139 height 21
click at [275, 697] on div at bounding box center [784, 382] width 1568 height 764
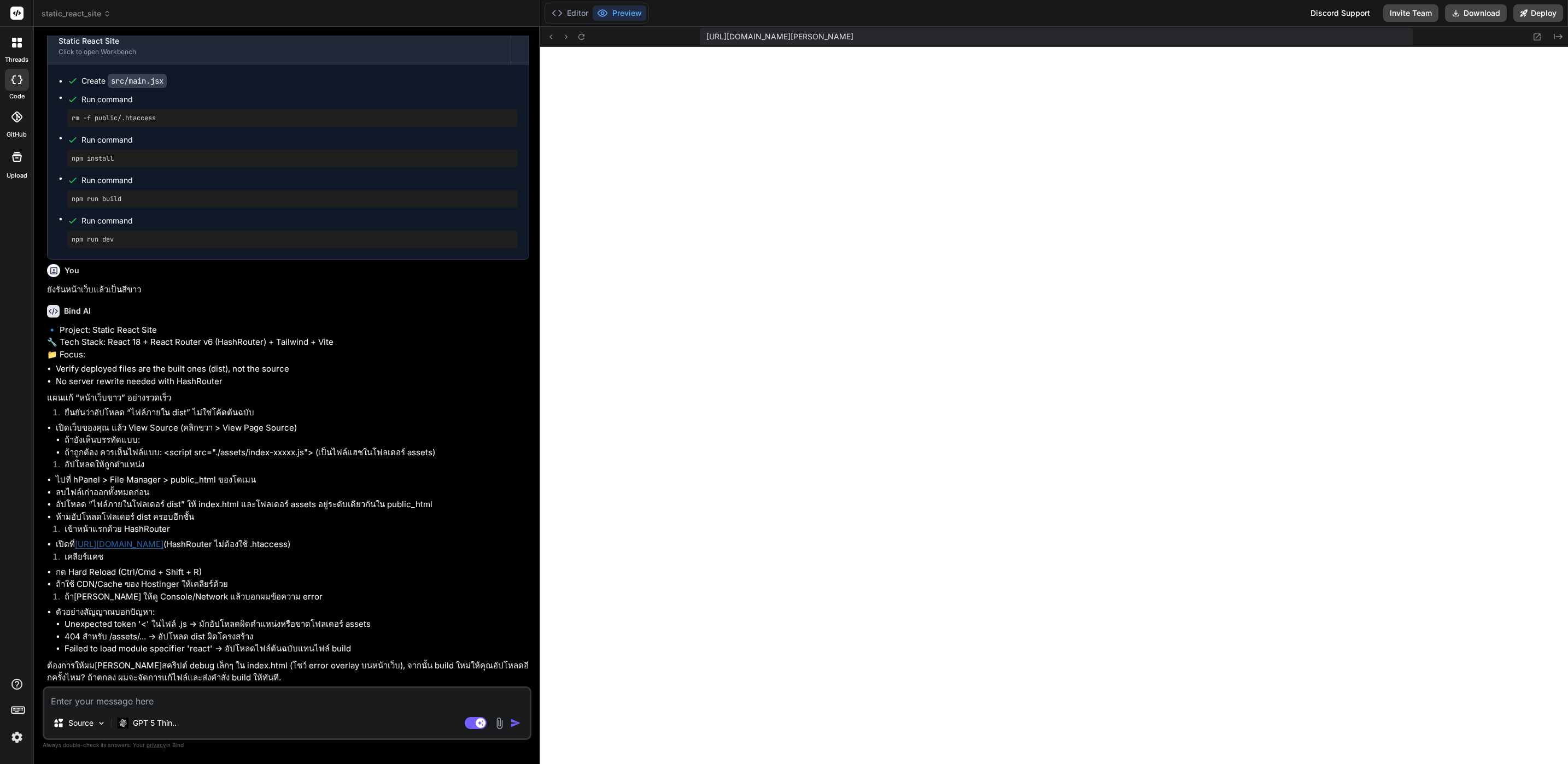
type textarea "x"
click at [270, 696] on textarea at bounding box center [287, 698] width 486 height 20
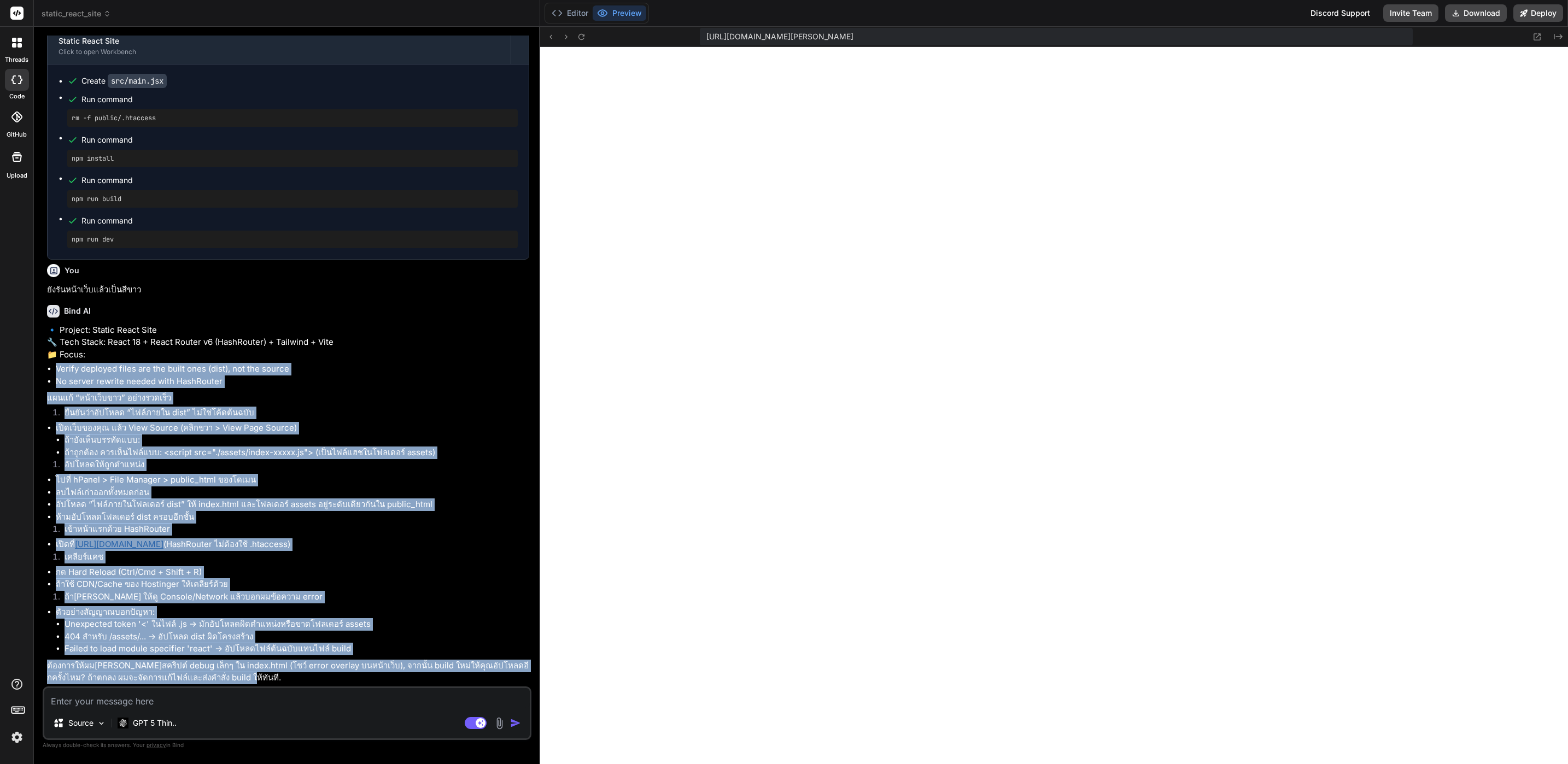
drag, startPoint x: 45, startPoint y: 364, endPoint x: 322, endPoint y: 677, distance: 418.0
click at [322, 677] on div "You Build a static website using React. Requirements: - Minimalist design, clea…" at bounding box center [287, 361] width 486 height 651
copy div "Loremi dolorsit ametc adi eli seddo eius (temp), inc utl etdolo Ma aliqua enima…"
